Goal: Transaction & Acquisition: Obtain resource

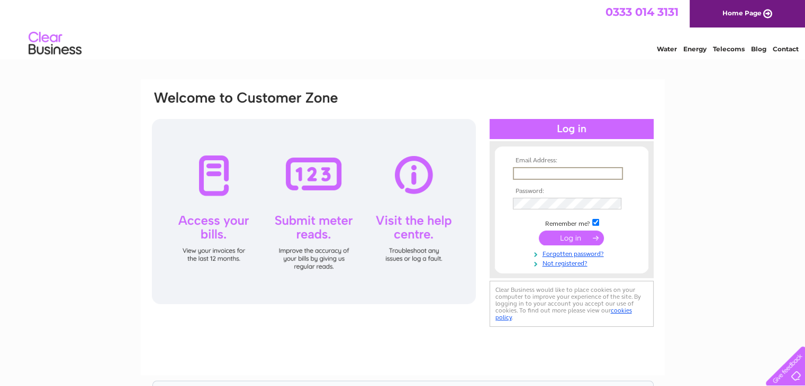
click at [534, 177] on input "text" at bounding box center [568, 173] width 110 height 13
type input "[EMAIL_ADDRESS][DOMAIN_NAME]"
click at [553, 239] on input "submit" at bounding box center [571, 237] width 65 height 15
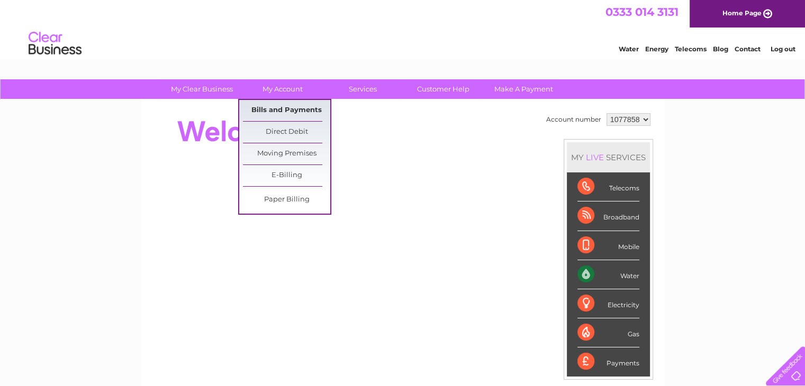
click at [297, 111] on link "Bills and Payments" at bounding box center [286, 110] width 87 height 21
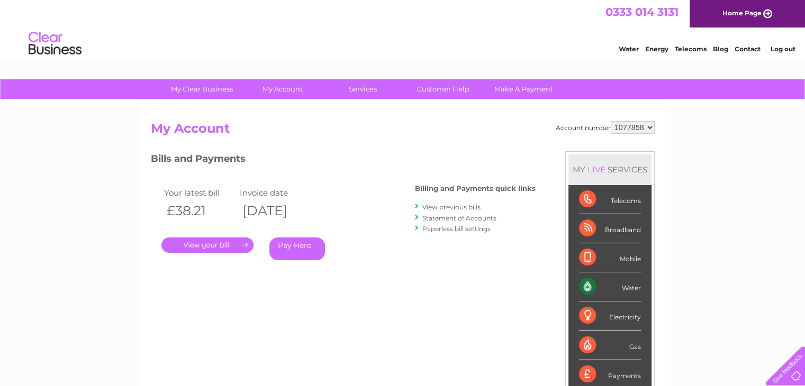
click at [227, 246] on link "." at bounding box center [207, 245] width 92 height 15
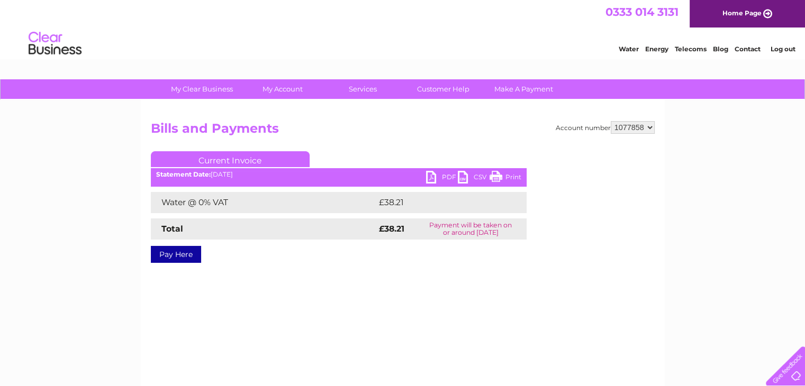
click at [444, 176] on link "PDF" at bounding box center [442, 178] width 32 height 15
click at [779, 49] on link "Log out" at bounding box center [782, 49] width 25 height 8
